Goal: Task Accomplishment & Management: Manage account settings

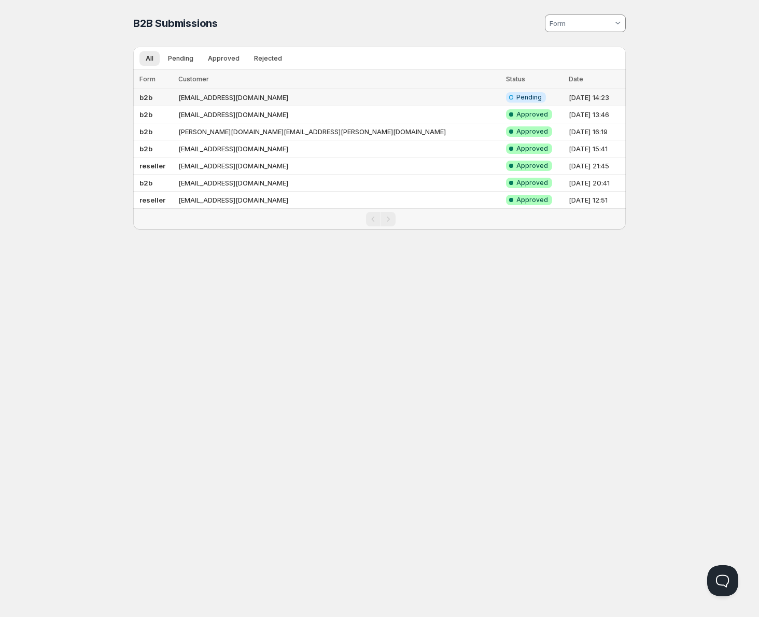
click at [358, 95] on td "[EMAIL_ADDRESS][DOMAIN_NAME]" at bounding box center [339, 97] width 328 height 17
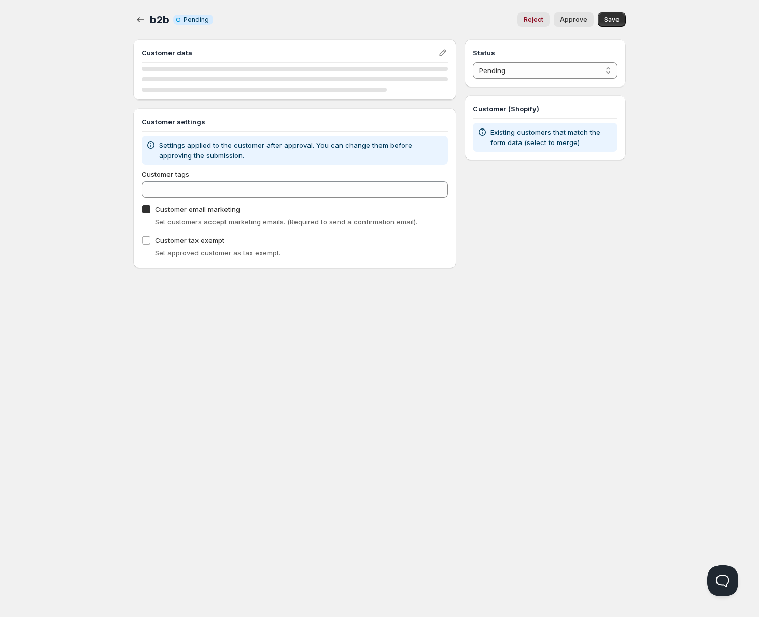
checkbox input "true"
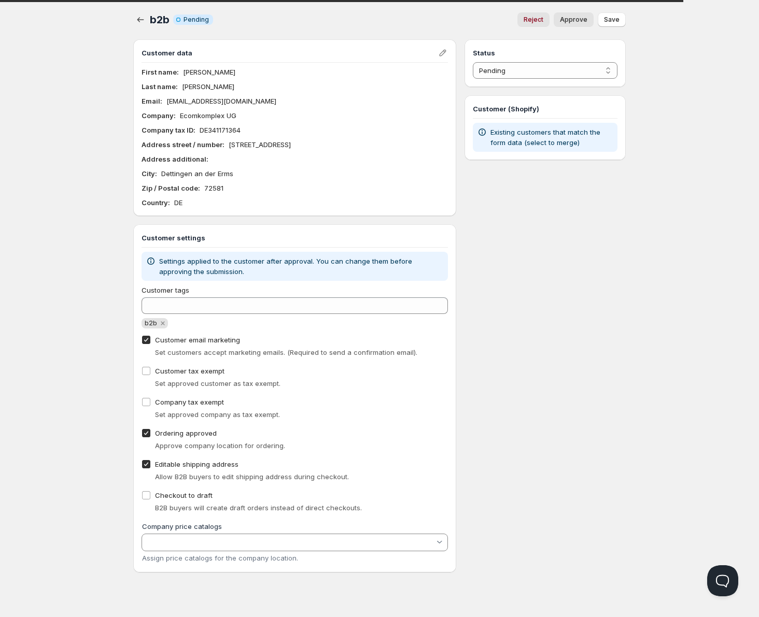
click at [574, 20] on span "Approve" at bounding box center [573, 20] width 27 height 8
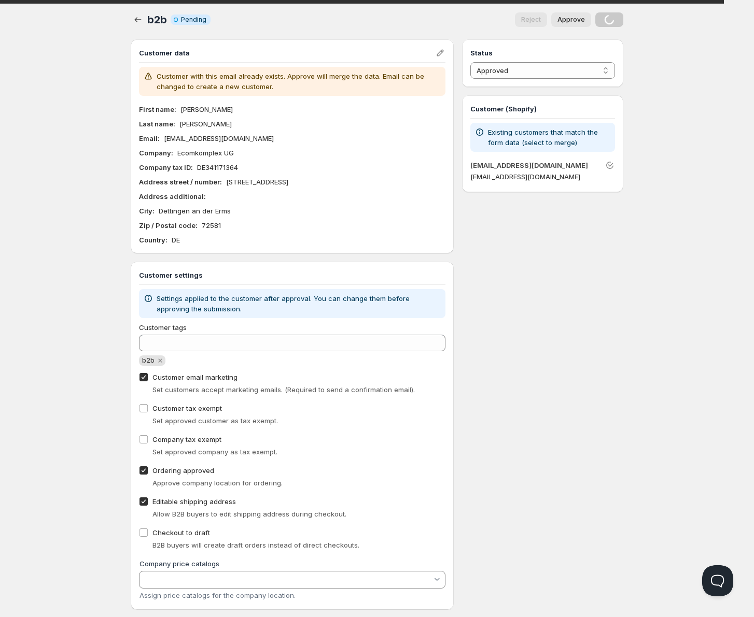
select select "0"
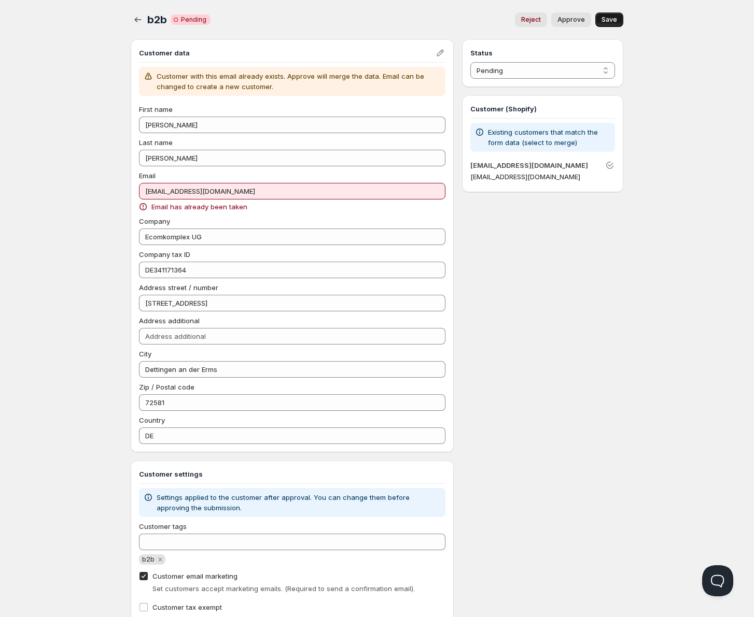
click at [606, 21] on span "Save" at bounding box center [609, 20] width 16 height 8
drag, startPoint x: 313, startPoint y: 77, endPoint x: 368, endPoint y: 90, distance: 56.5
click at [368, 90] on p "Customer with this email already exists. Approve will merge the data. Email can…" at bounding box center [299, 81] width 285 height 21
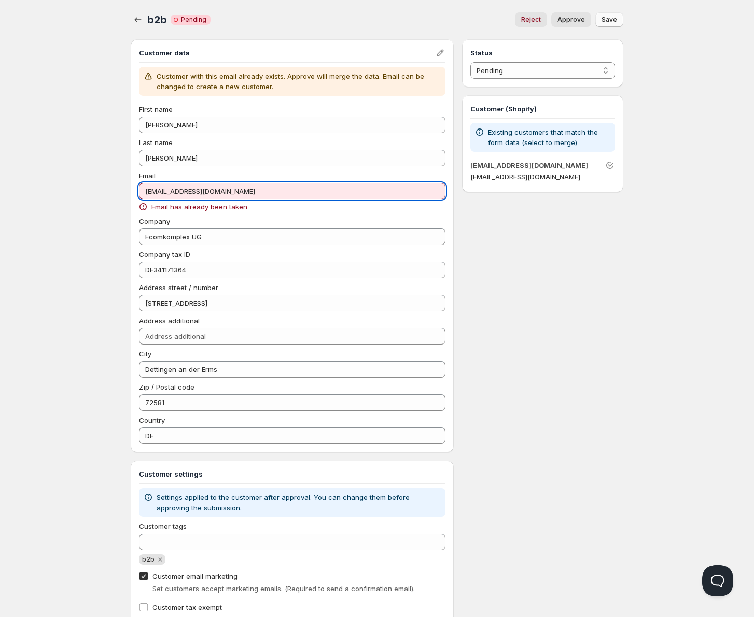
click at [245, 193] on input "[EMAIL_ADDRESS][DOMAIN_NAME]" at bounding box center [292, 191] width 306 height 17
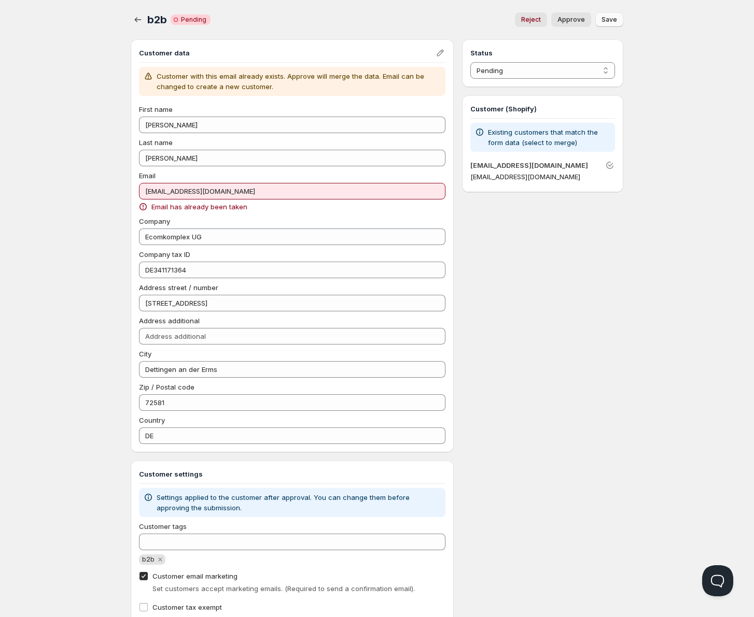
click at [604, 19] on span "Save" at bounding box center [609, 20] width 16 height 8
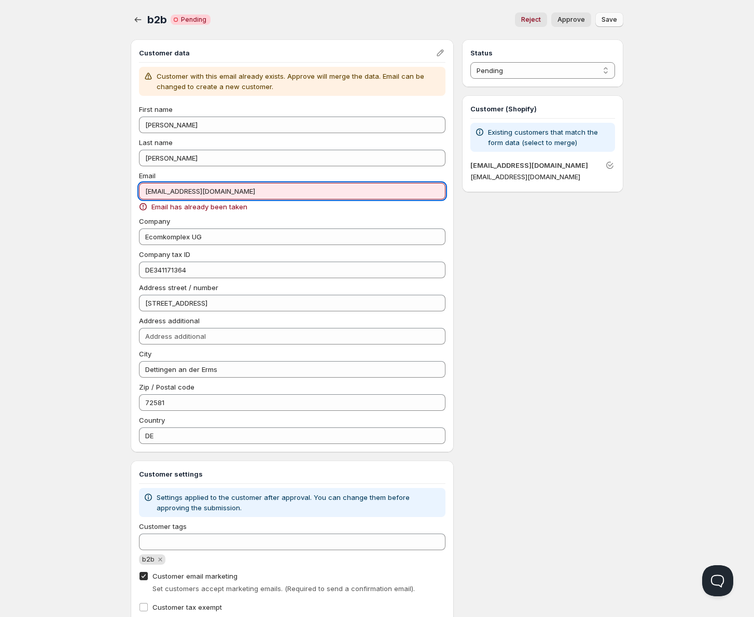
click at [256, 191] on input "[EMAIL_ADDRESS][DOMAIN_NAME]" at bounding box center [292, 191] width 306 height 17
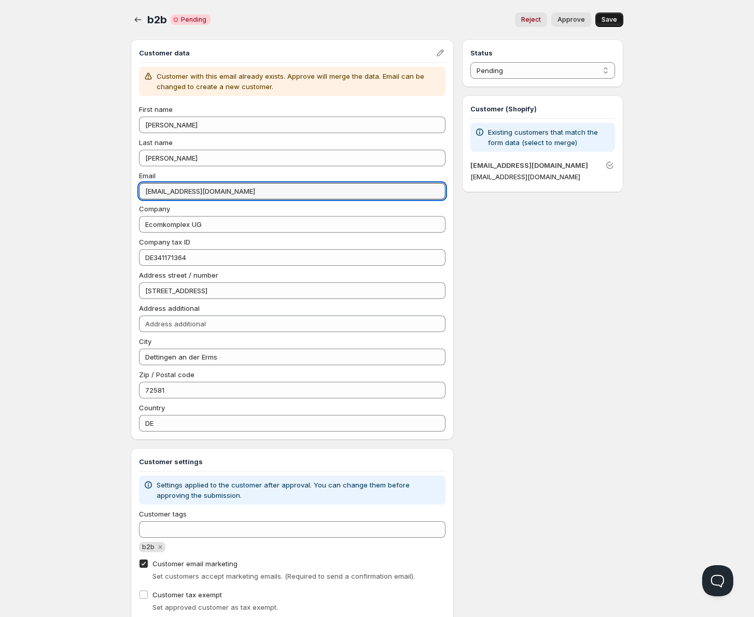
type input "[EMAIL_ADDRESS][DOMAIN_NAME]"
click at [611, 23] on span "Save" at bounding box center [609, 20] width 16 height 8
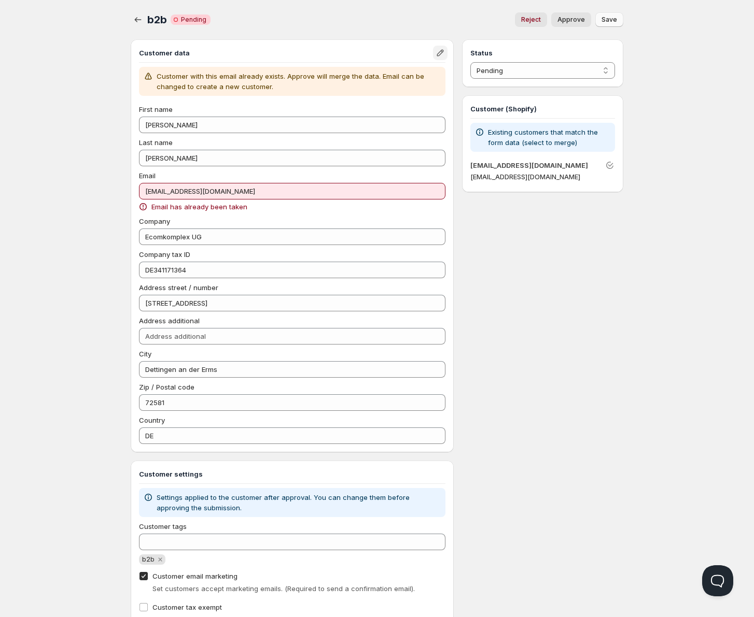
click at [445, 53] on button "Edit" at bounding box center [440, 53] width 15 height 15
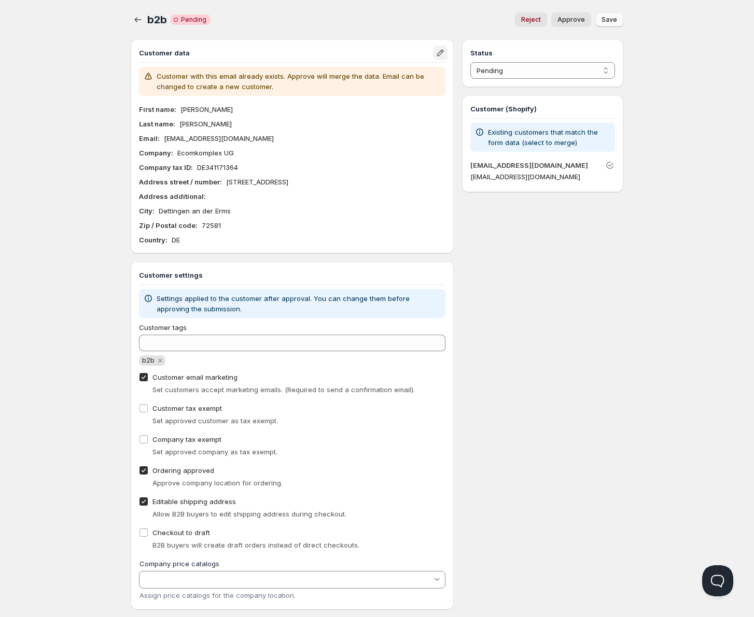
click at [444, 56] on icon "Edit" at bounding box center [440, 53] width 10 height 10
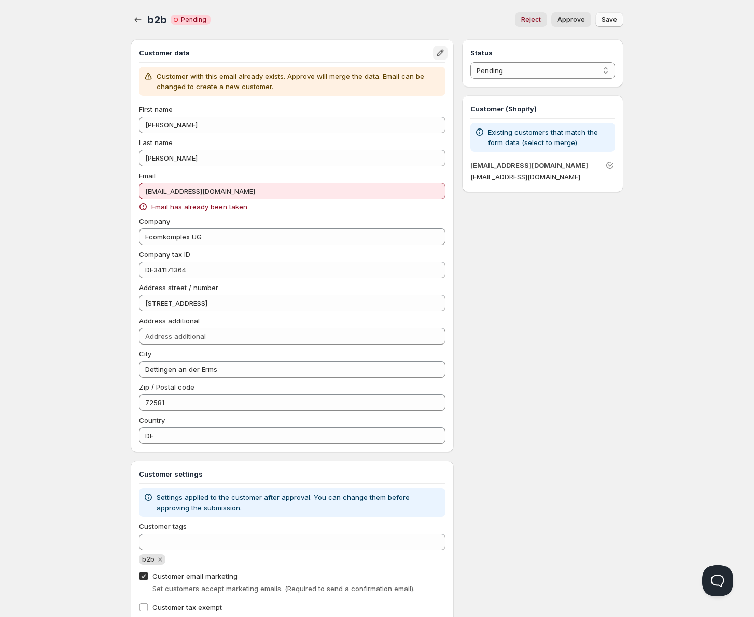
click at [442, 56] on icon "Edit" at bounding box center [440, 53] width 10 height 10
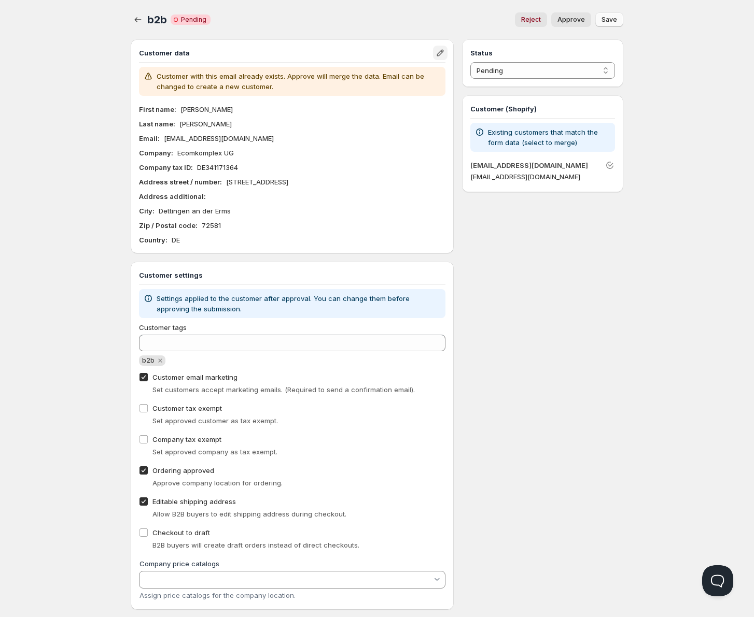
click at [441, 54] on icon "Edit" at bounding box center [439, 53] width 7 height 7
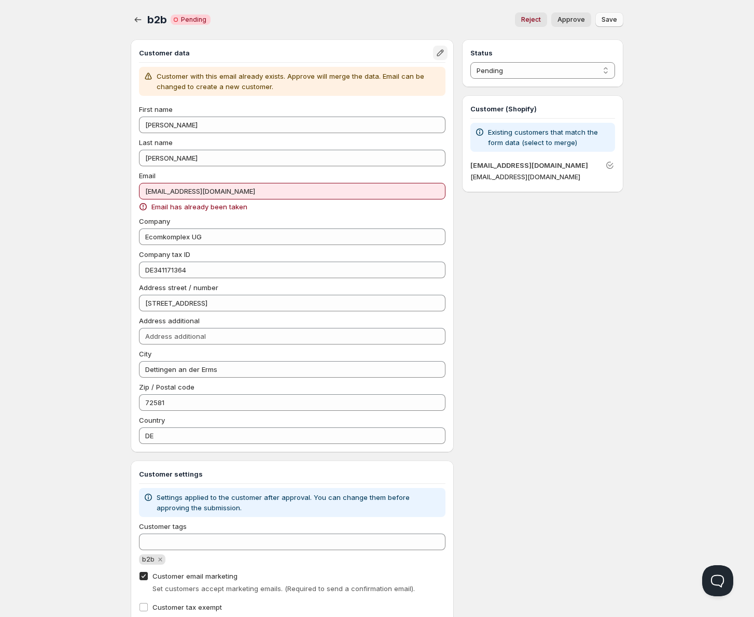
click at [441, 54] on icon "Edit" at bounding box center [439, 53] width 7 height 7
